Goal: Task Accomplishment & Management: Use online tool/utility

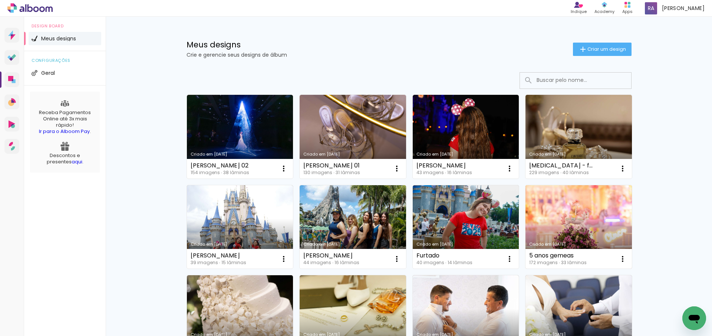
click at [620, 211] on link "Criado em [DATE]" at bounding box center [579, 228] width 106 height 84
